Goal: Communication & Community: Answer question/provide support

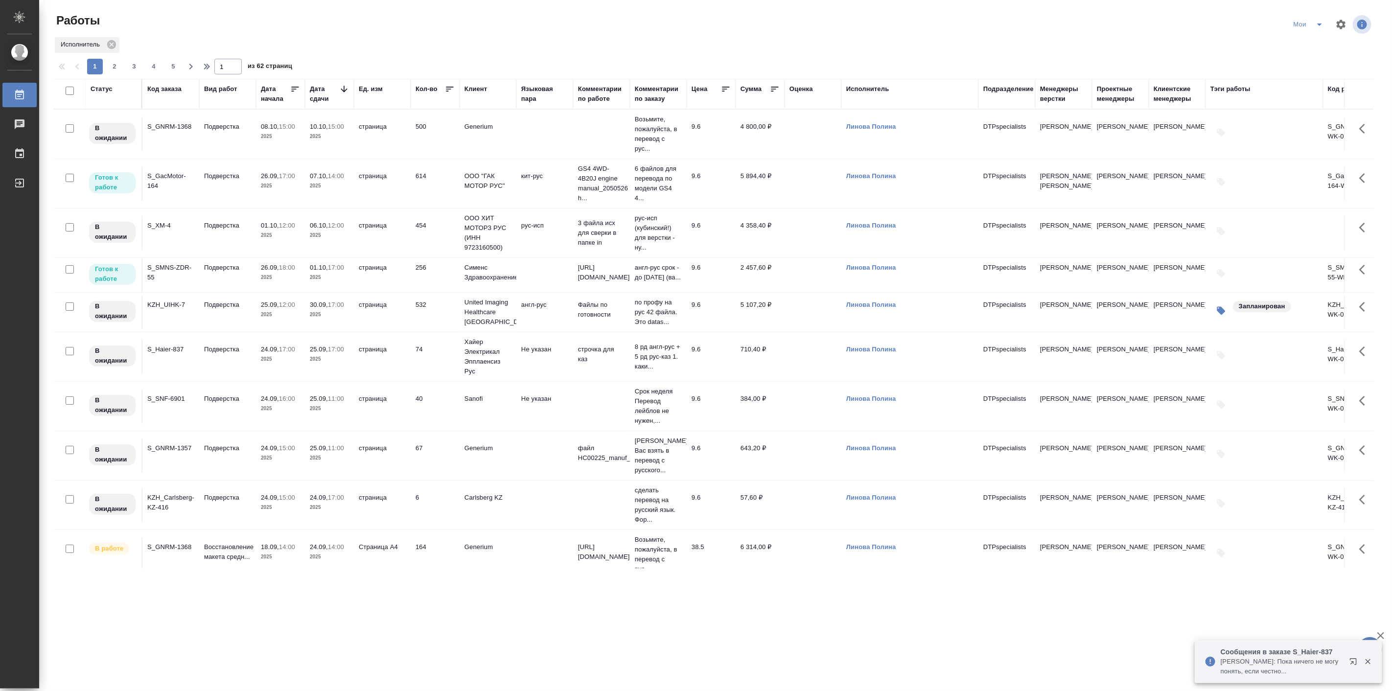
scroll to position [363, 0]
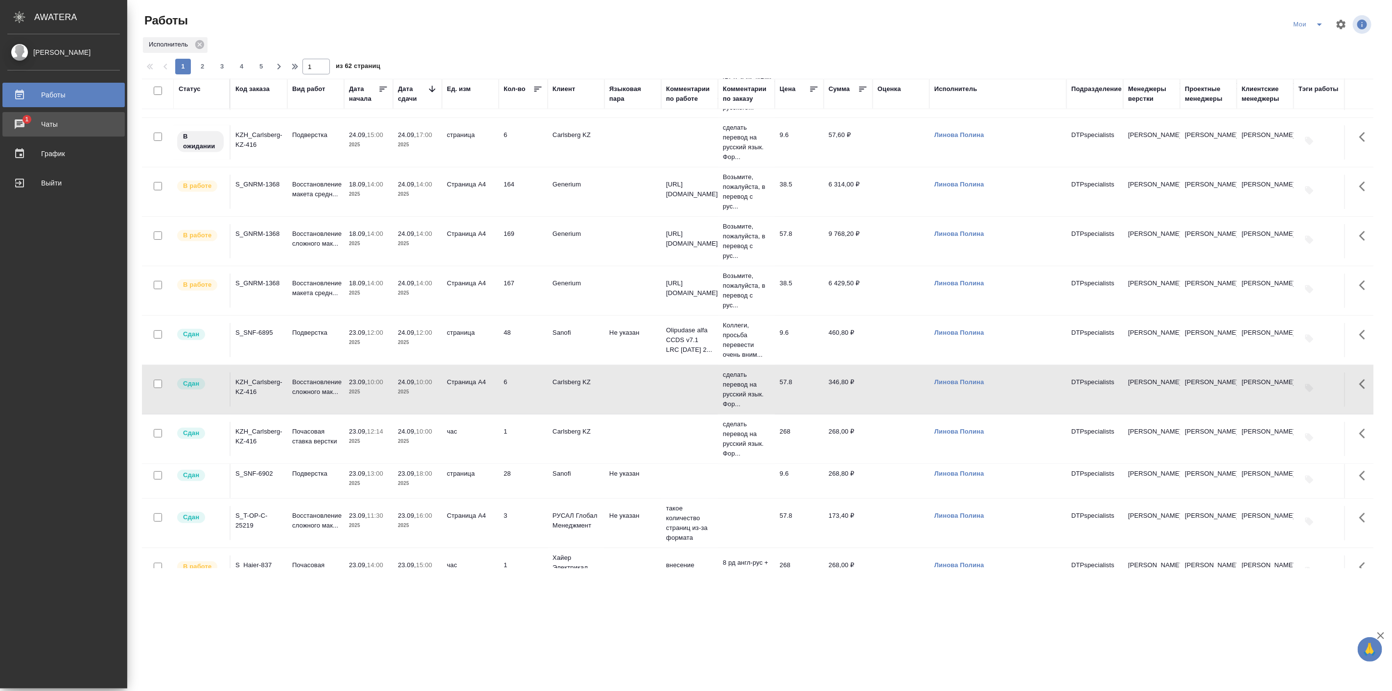
click at [63, 122] on div "Чаты" at bounding box center [63, 124] width 113 height 15
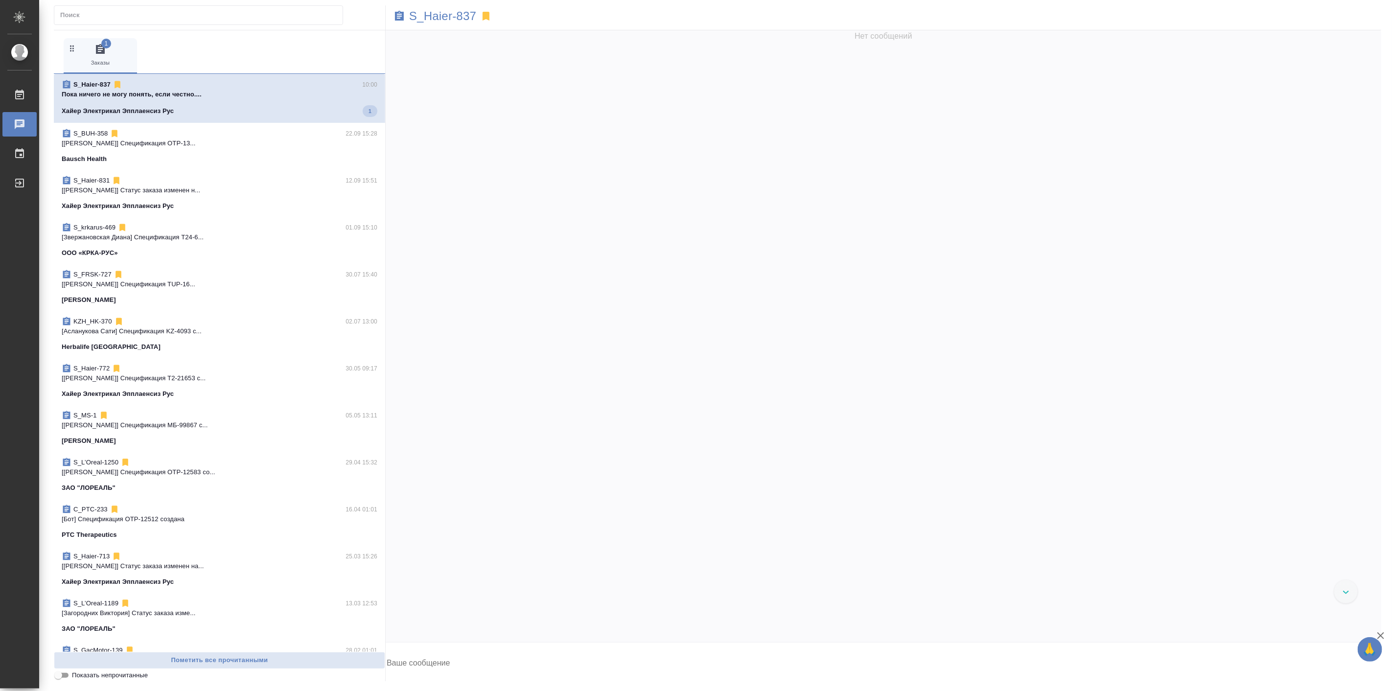
scroll to position [22989, 0]
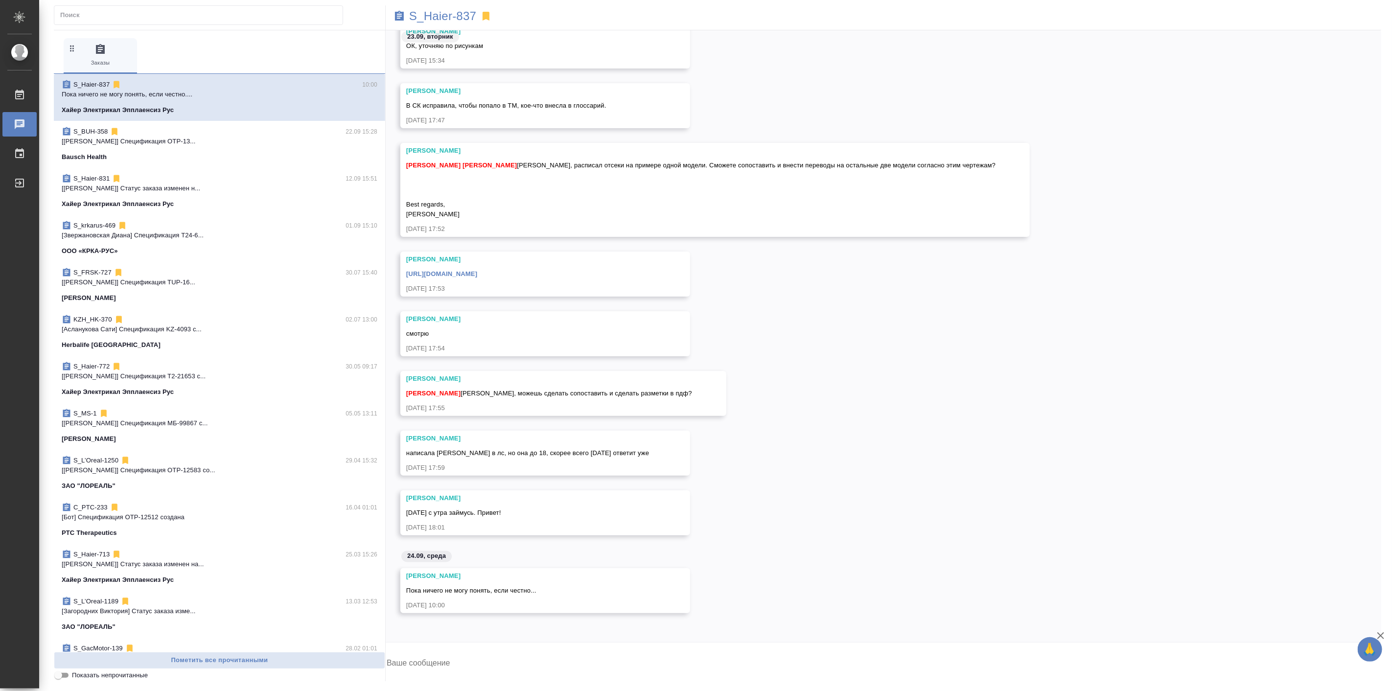
click at [470, 660] on textarea at bounding box center [884, 664] width 996 height 33
click at [709, 89] on div "[PERSON_NAME] В СК исправила, чтобы попало в ТМ, кое-что внесла в глоссарий. [D…" at bounding box center [884, 113] width 996 height 60
click at [477, 274] on link "[URL][DOMAIN_NAME]" at bounding box center [441, 273] width 71 height 7
click at [521, 587] on span "Пока ничего не могу понять, если честно..." at bounding box center [471, 590] width 130 height 7
click at [506, 531] on button "Ответить на сообщение" at bounding box center [459, 531] width 107 height 19
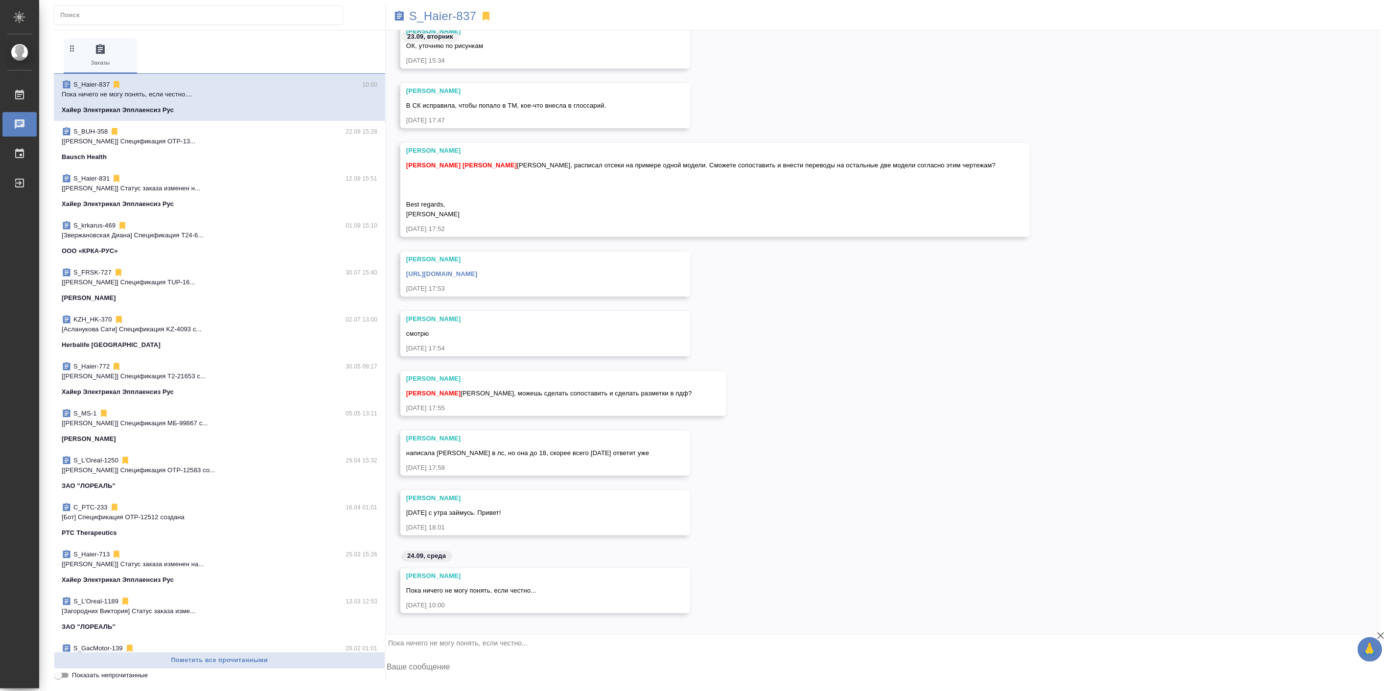
click at [694, 656] on textarea at bounding box center [884, 668] width 996 height 33
paste textarea "[URL][DOMAIN_NAME]?"
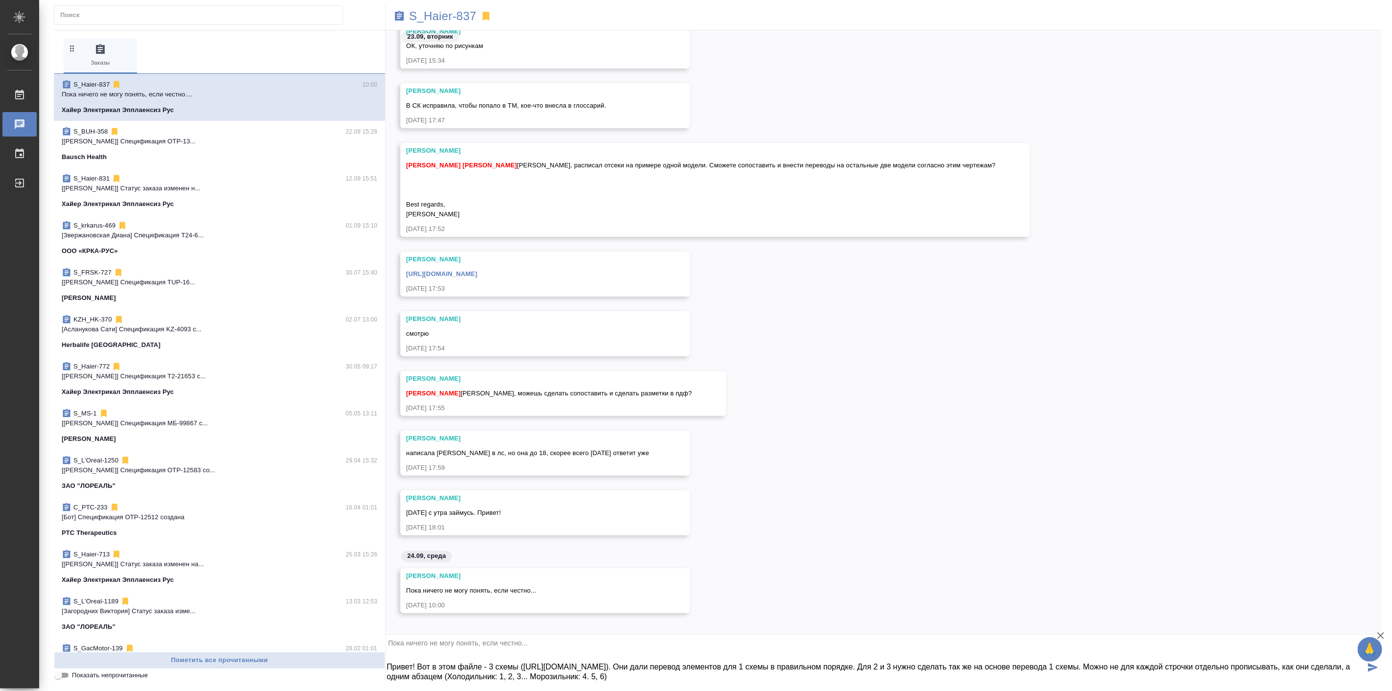
type textarea "Привет! Вот в этом файле - 3 схемы ([URL][DOMAIN_NAME]). Они дали перевод элеме…"
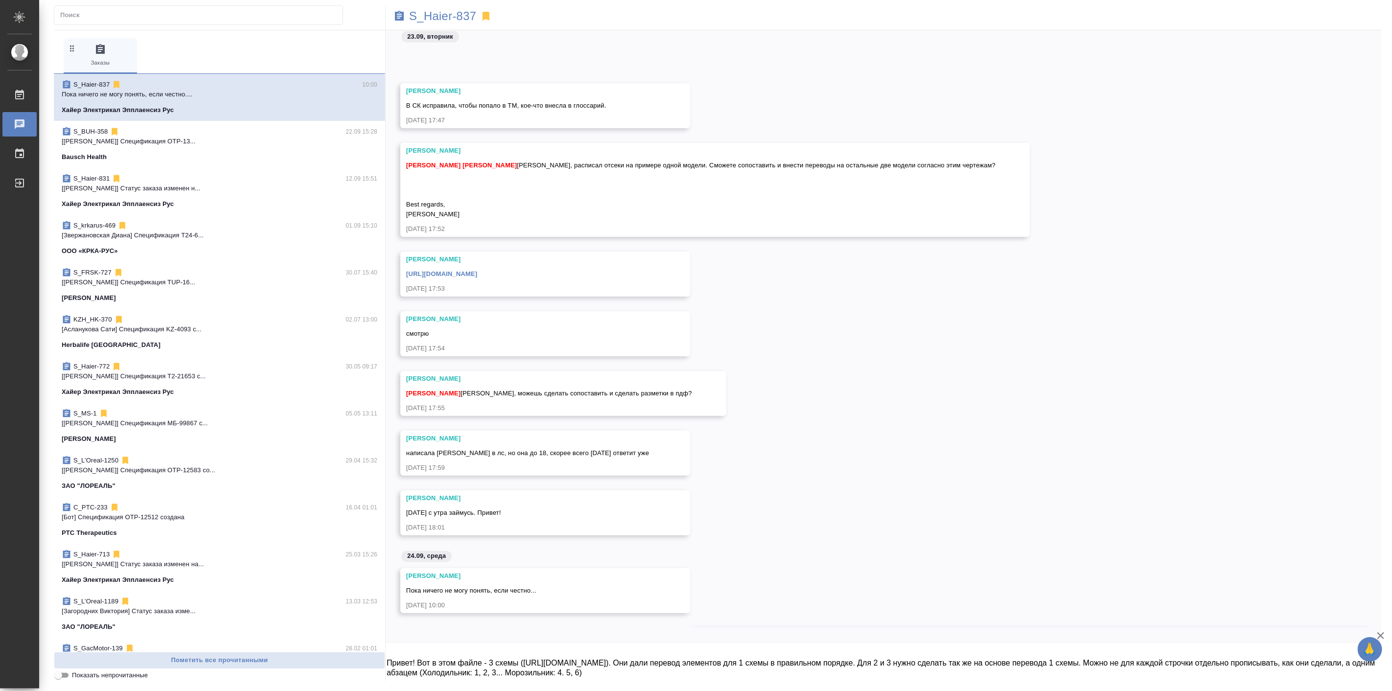
scroll to position [23067, 0]
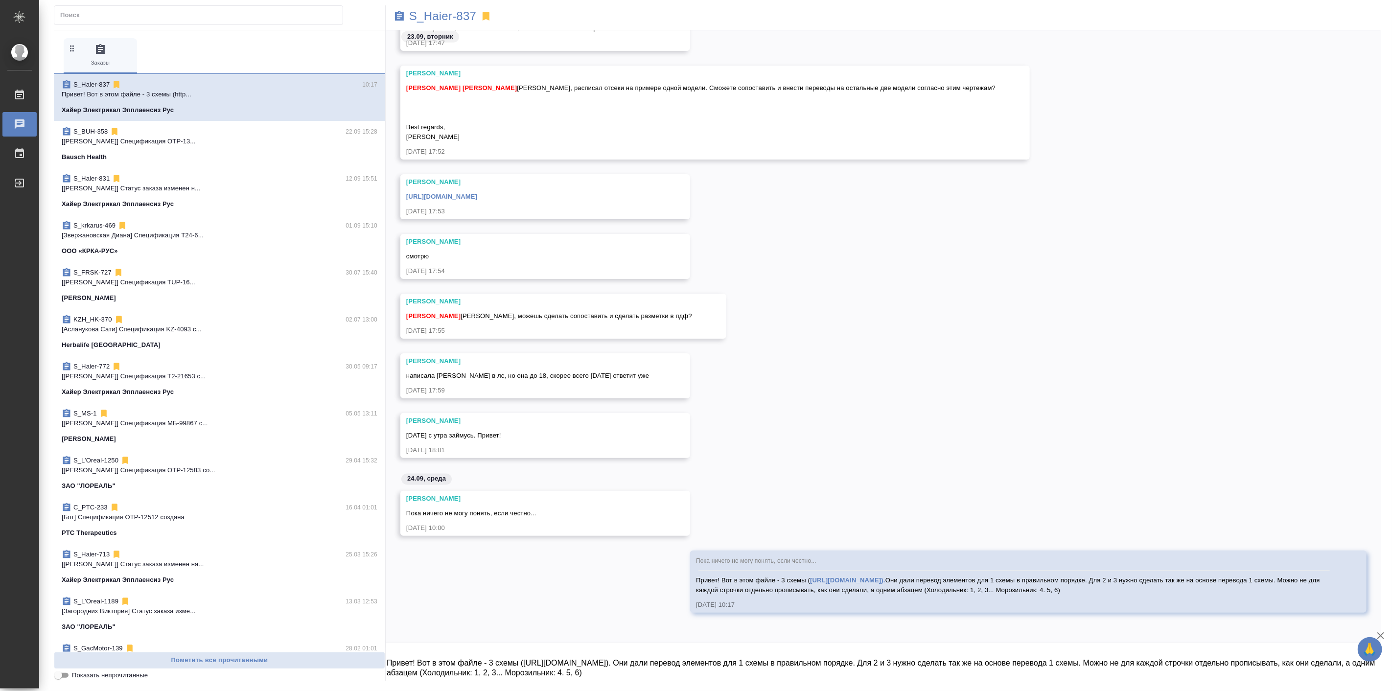
click at [513, 602] on div "Пока ничего не могу понять, если честно... Привет! Вот в этом файле - 3 схемы (…" at bounding box center [884, 589] width 996 height 77
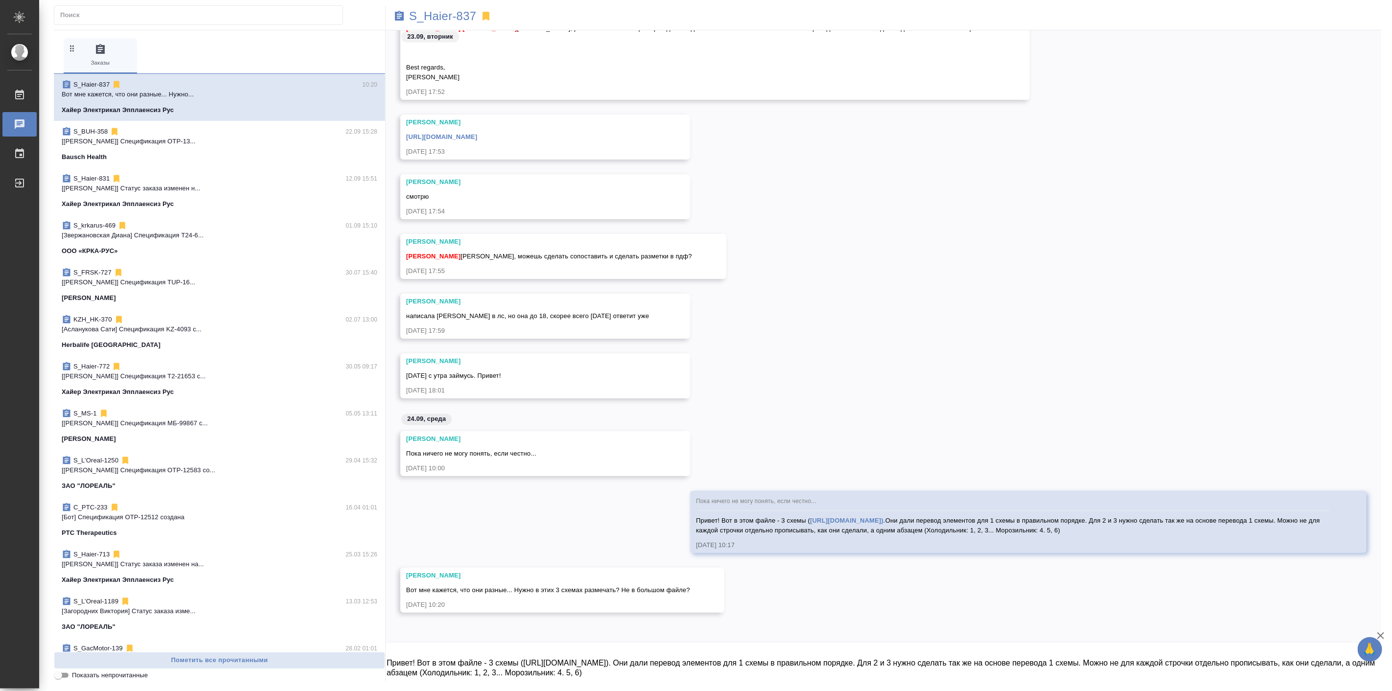
click at [364, 28] on div at bounding box center [219, 17] width 331 height 24
click at [690, 587] on span "Вот мне кажется, что они разные... Нужно в этих 3 схемах размечать? Не в большо…" at bounding box center [548, 589] width 284 height 7
click at [485, 536] on button "Ответить на сообщение" at bounding box center [459, 532] width 107 height 19
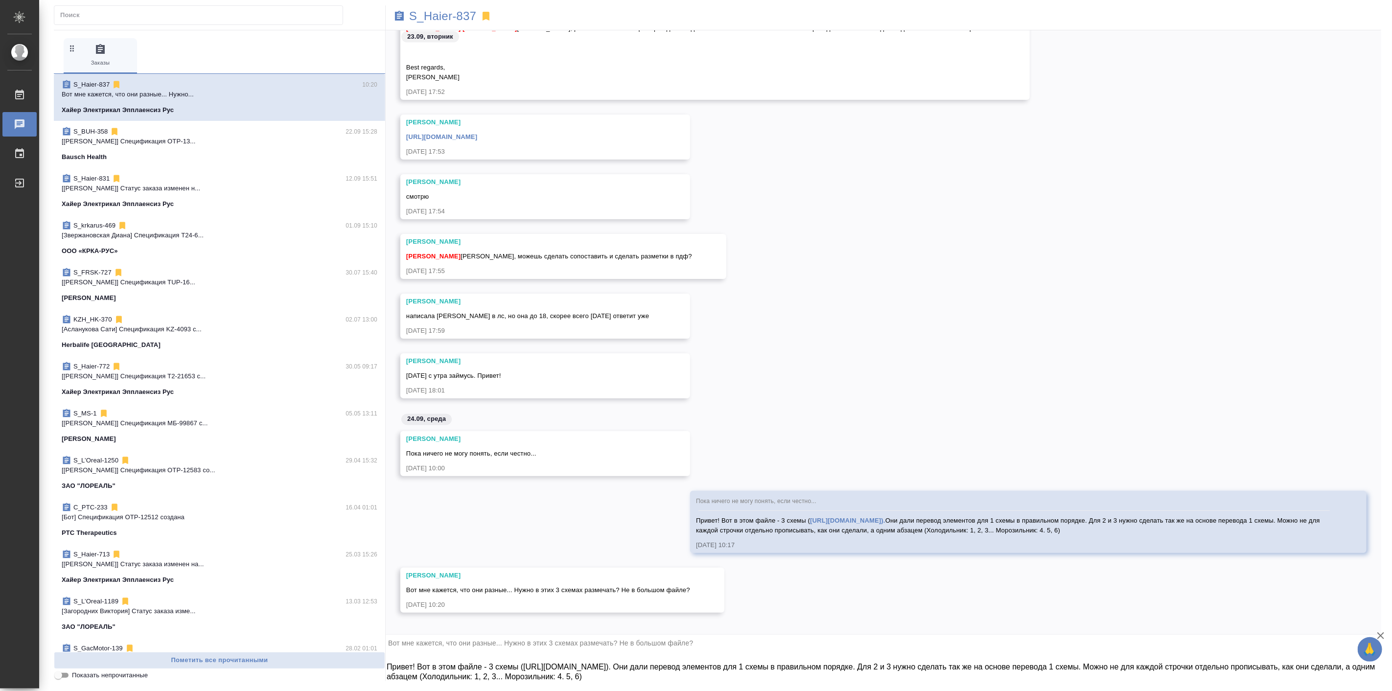
click at [526, 673] on textarea "Привет! Вот в этом файле - 3 схемы ([URL][DOMAIN_NAME]). Они дали перевод элеме…" at bounding box center [884, 668] width 996 height 33
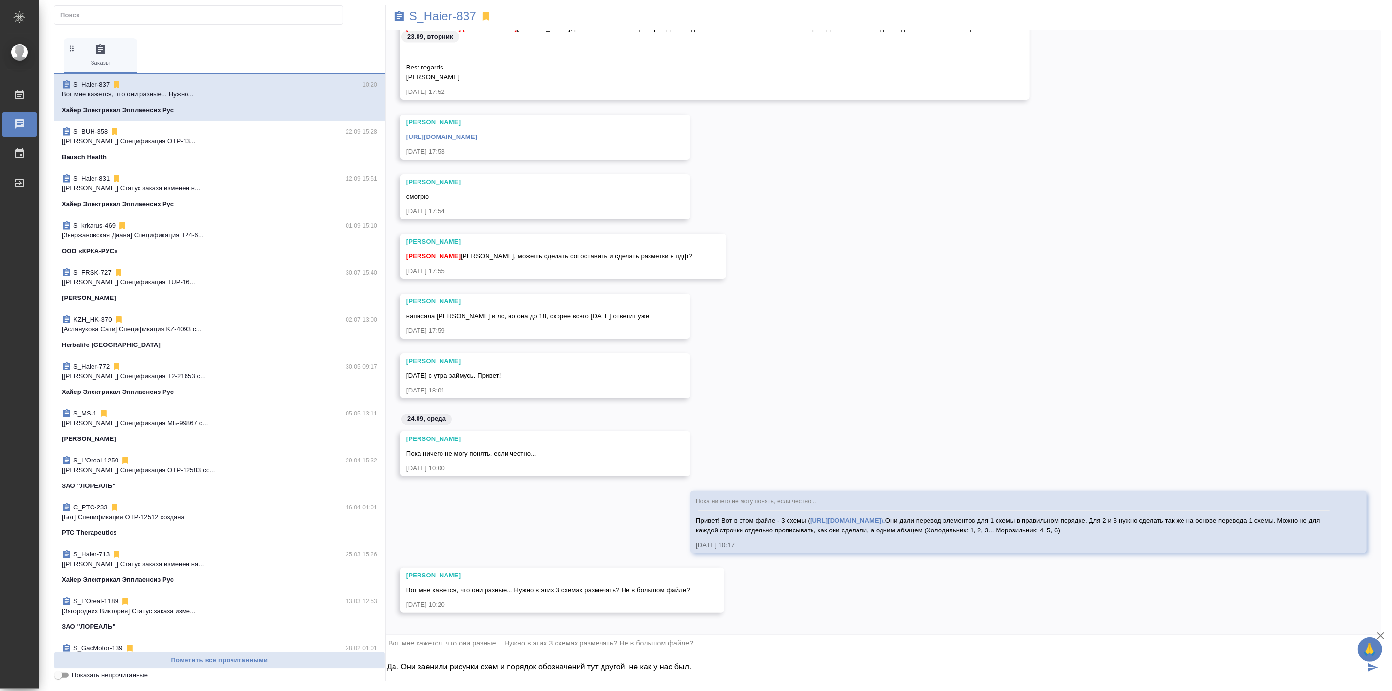
type textarea "Да. Они заенили рисунки схем и порядок обозначений тут другой. не как у нас был."
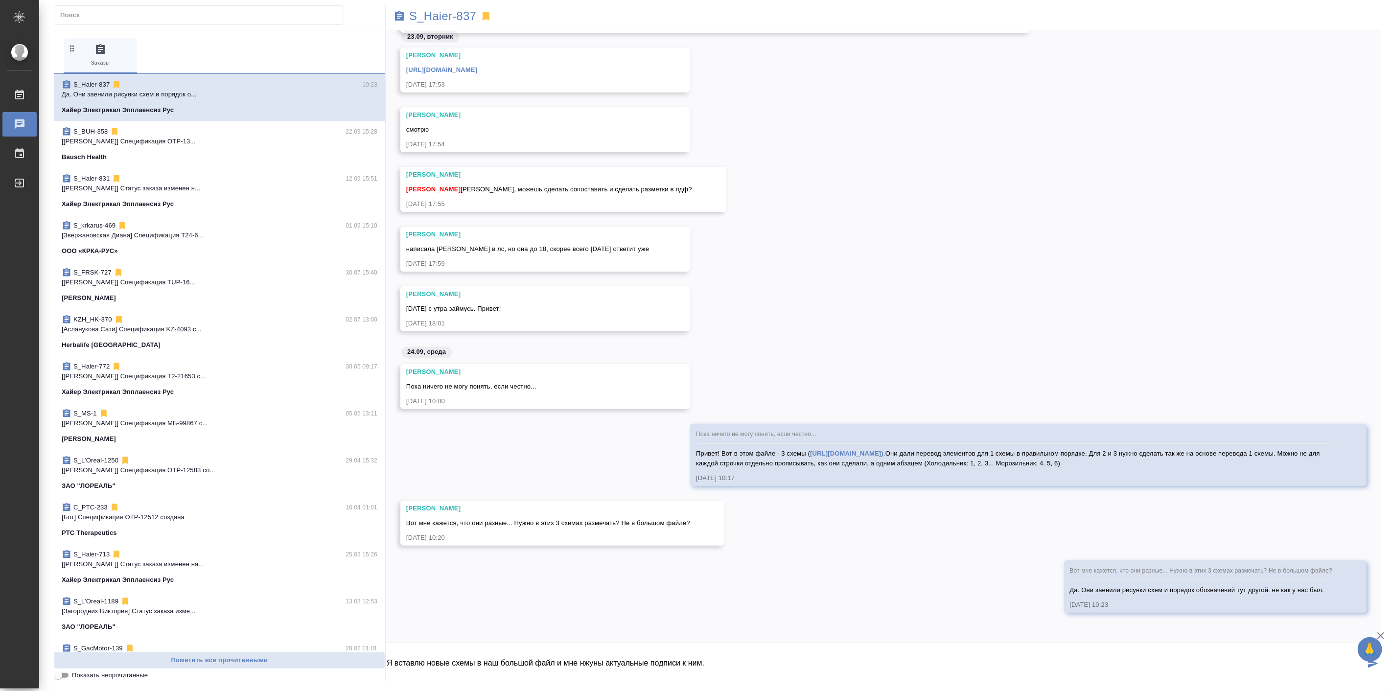
drag, startPoint x: 787, startPoint y: 321, endPoint x: 790, endPoint y: 316, distance: 5.3
click at [787, 317] on div "[PERSON_NAME][DATE] с утра займусь. Привет! [DATE] 18:01" at bounding box center [884, 316] width 996 height 60
click at [591, 664] on textarea "Я вставлю новые схемы в наш большой файл и мне нжуны актуальные подписи к ним." at bounding box center [875, 664] width 979 height 33
click at [591, 663] on textarea "Я вставлю новые схемы в наш большой файл и мне нжуны актуальные подписи к ним." at bounding box center [875, 664] width 979 height 33
click at [593, 659] on textarea "Я вставлю новые схемы в наш большой файл и мне нжуны актуальные подписи к ним." at bounding box center [875, 664] width 979 height 33
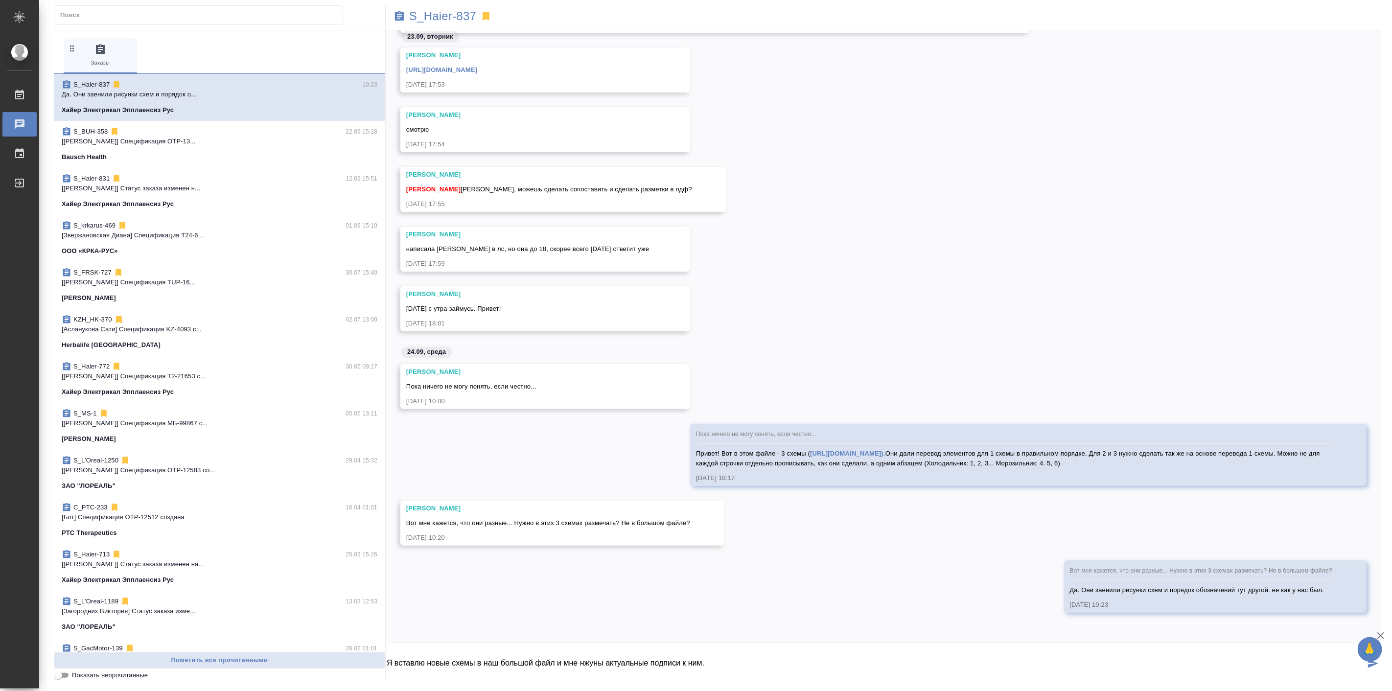
click at [593, 659] on textarea "Я вставлю новые схемы в наш большой файл и мне нжуны актуальные подписи к ним." at bounding box center [875, 664] width 979 height 33
click at [761, 671] on textarea "Я вставлю новые схемы в наш большой файл и мне нужны актуальные подписи к ним." at bounding box center [875, 664] width 979 height 33
type textarea "Я вставлю новые схемы в наш большой файл и мне нужны актуальные подписи к ним."
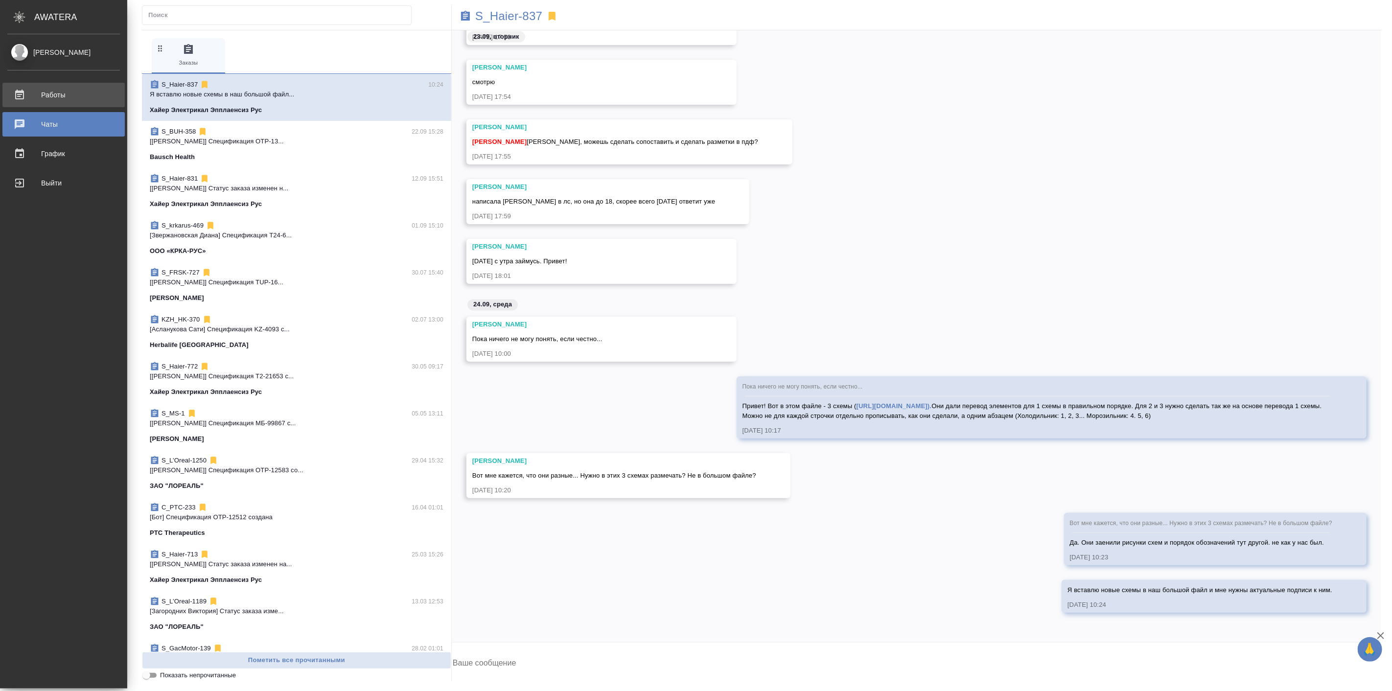
click at [26, 88] on div "Работы" at bounding box center [63, 95] width 113 height 15
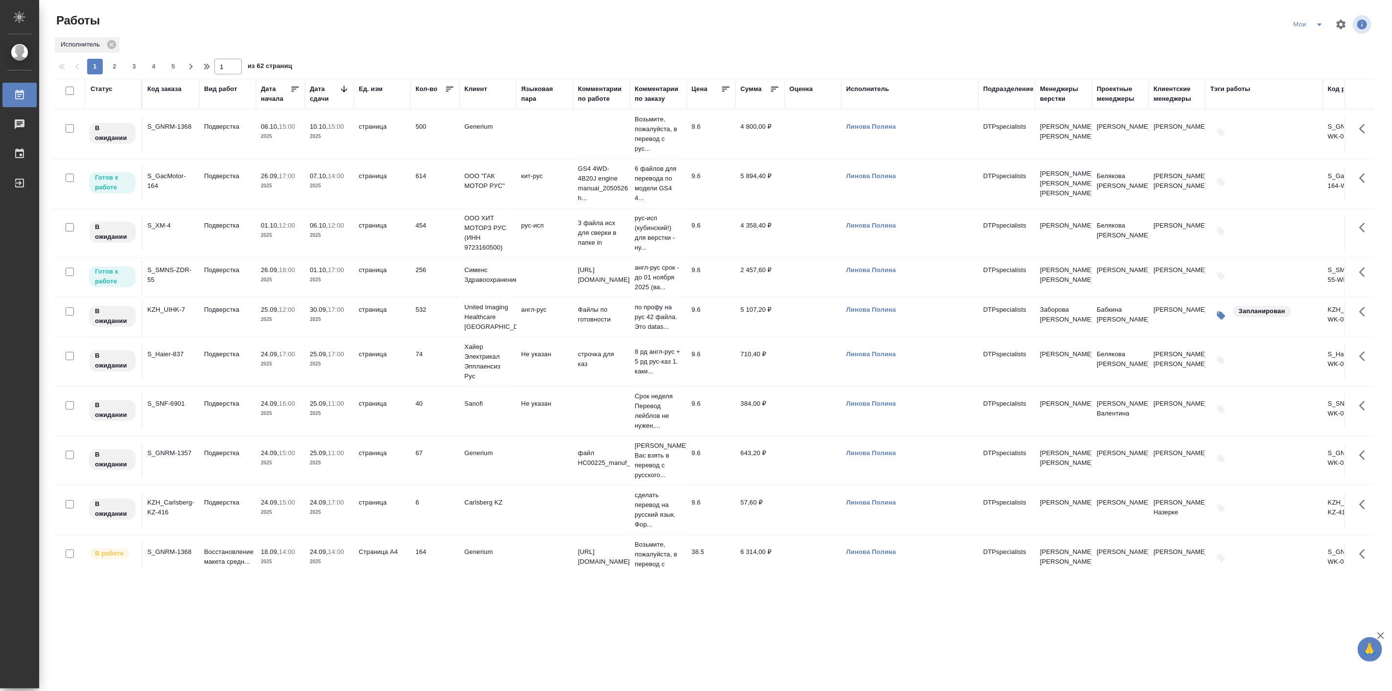
scroll to position [453, 0]
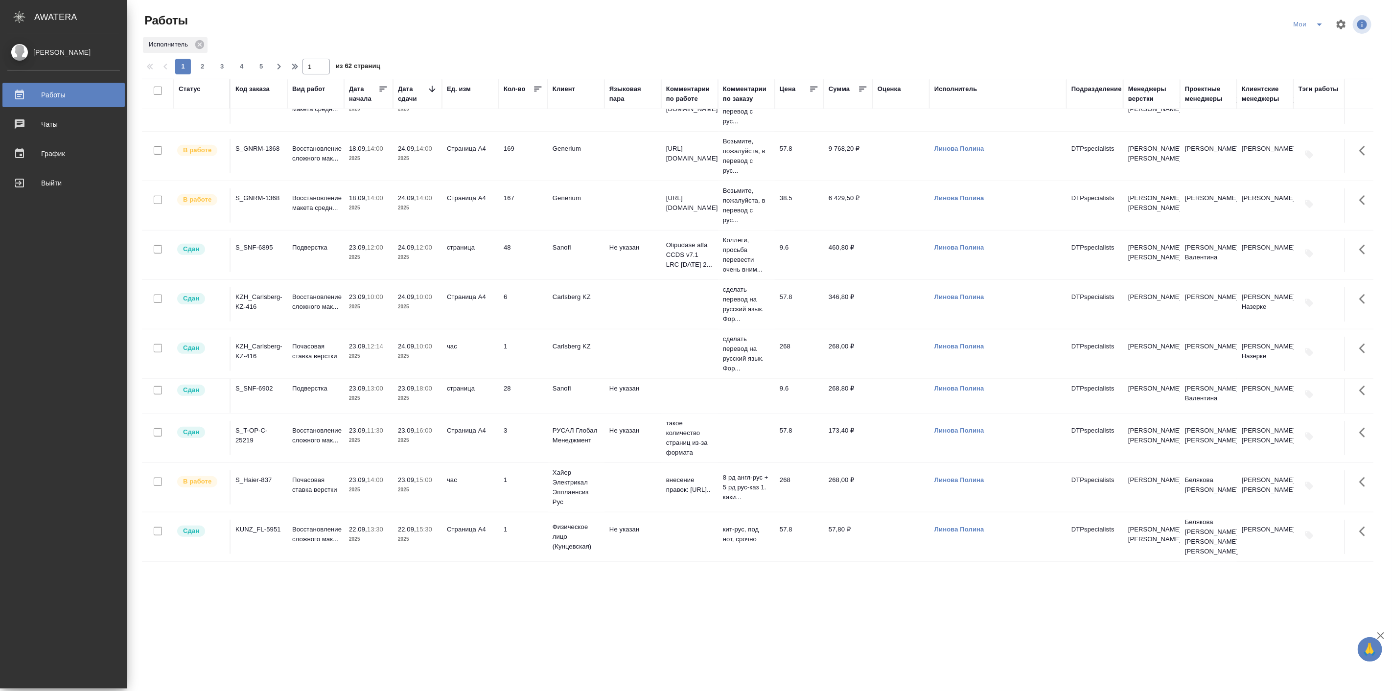
click at [22, 101] on link "Работы" at bounding box center [63, 95] width 122 height 24
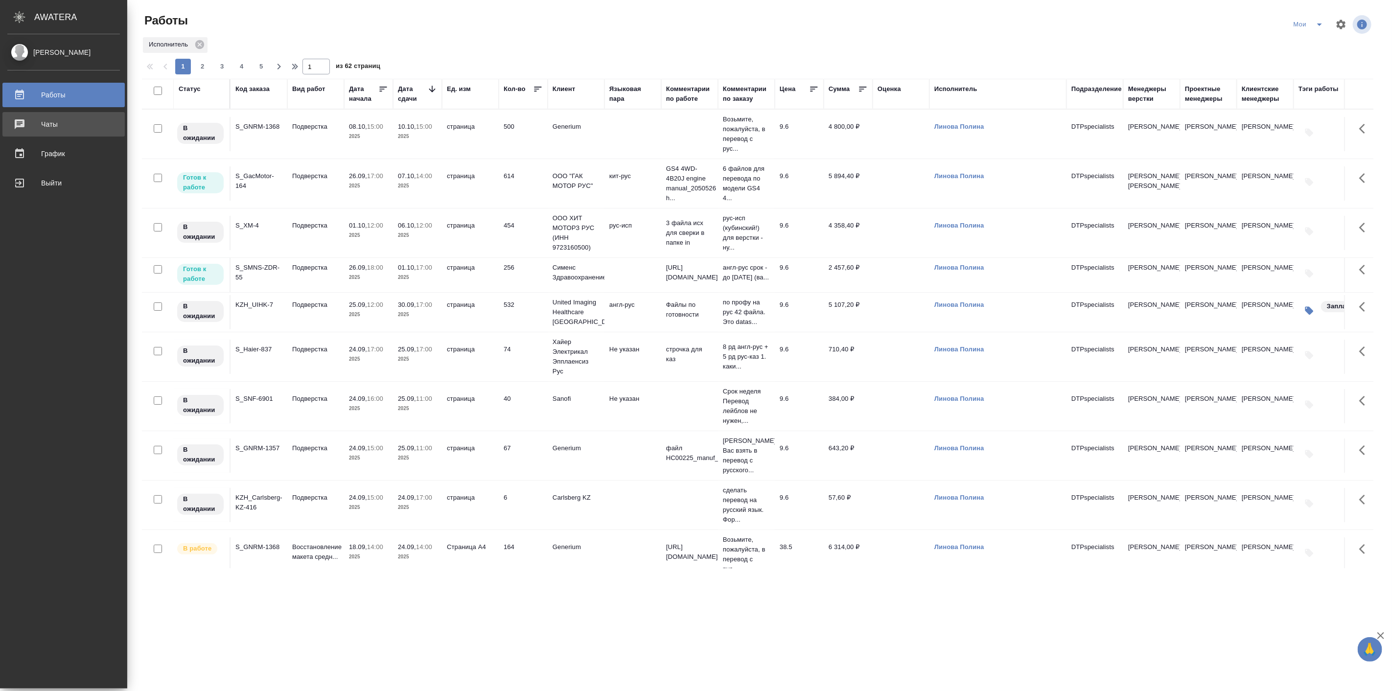
click at [25, 125] on div "Чаты" at bounding box center [63, 124] width 113 height 15
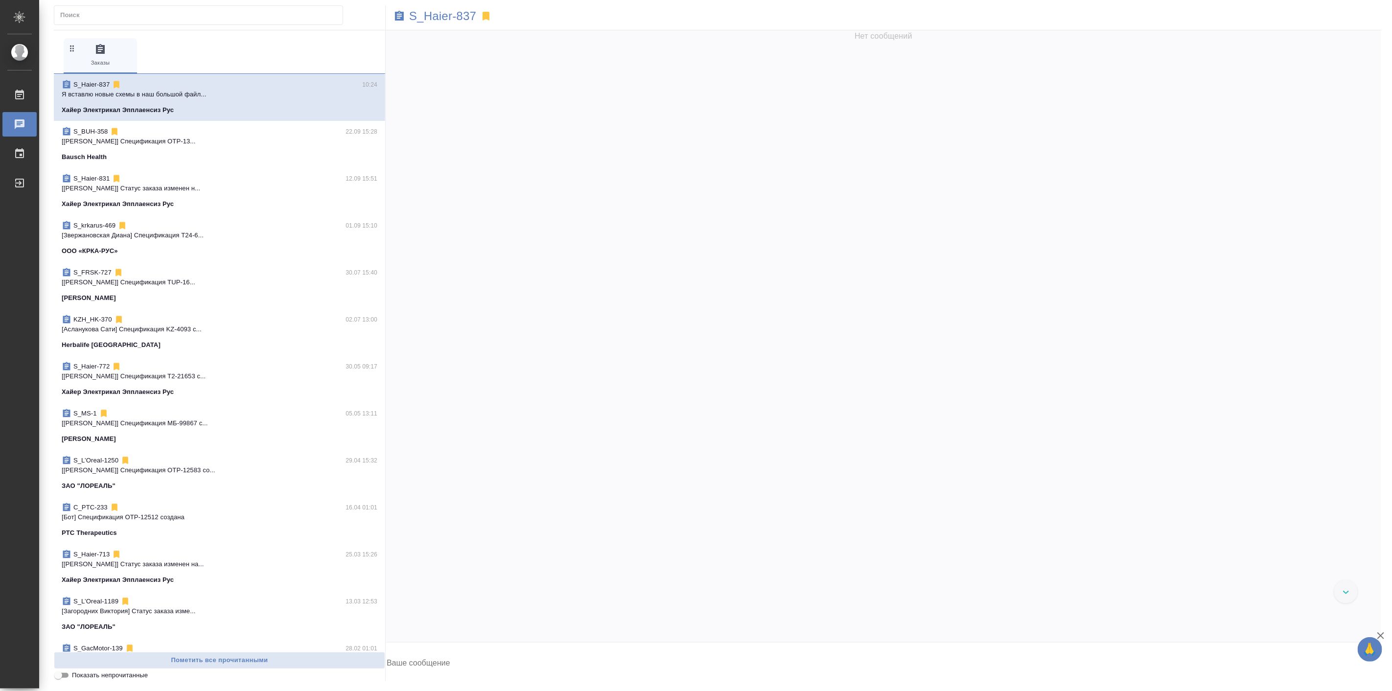
scroll to position [23332, 0]
